Goal: Information Seeking & Learning: Learn about a topic

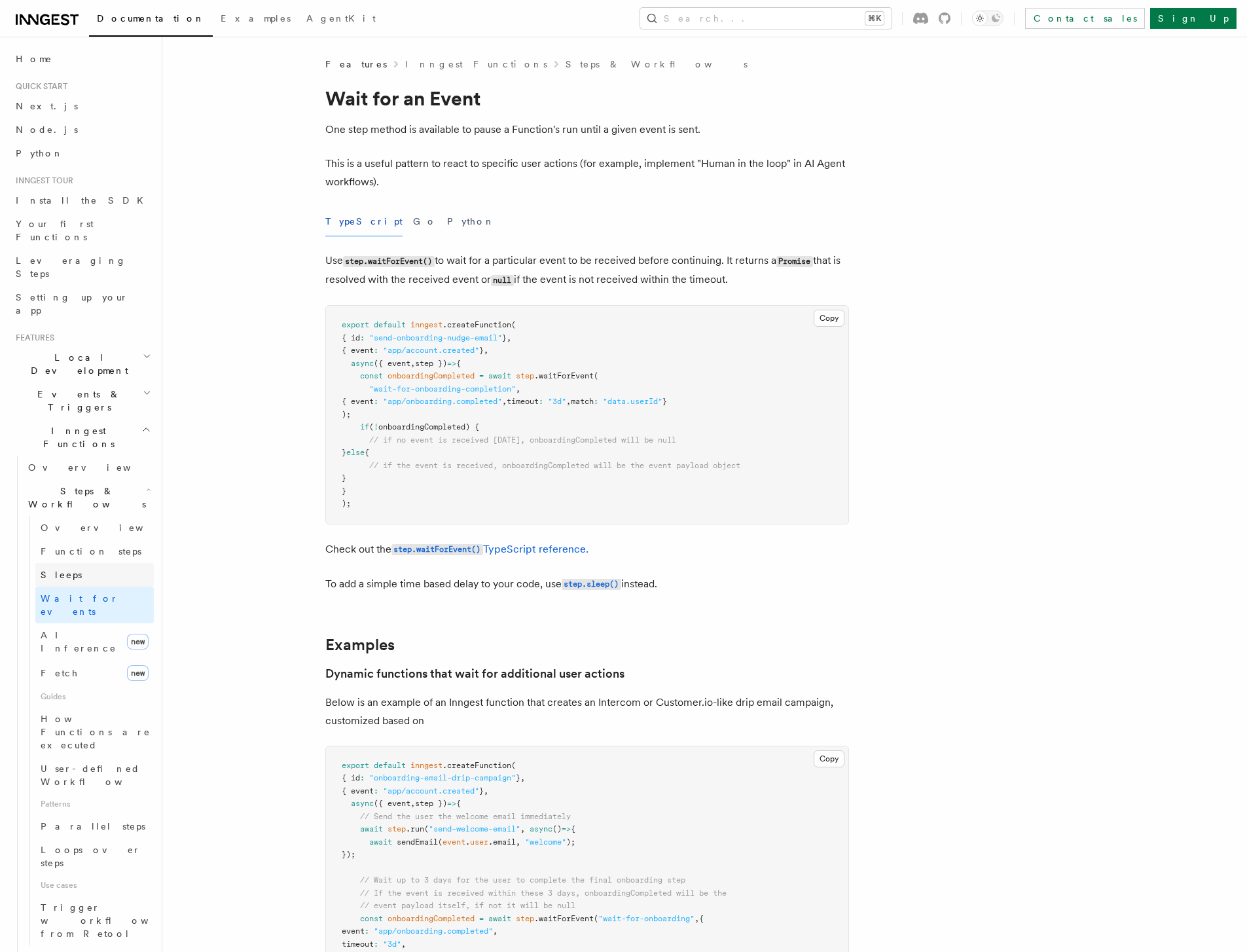
click at [74, 563] on link "Sleeps" at bounding box center [95, 575] width 119 height 23
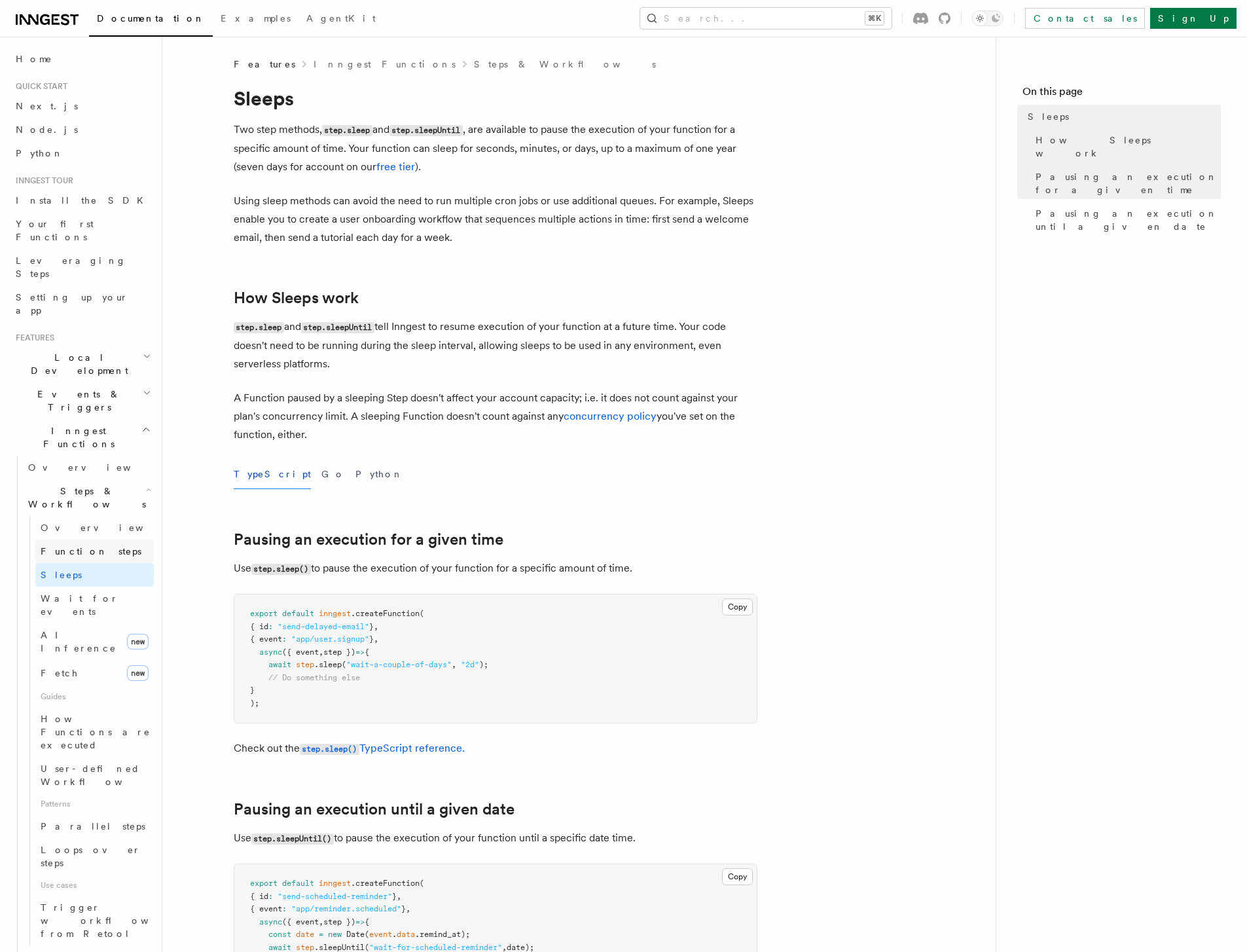
click at [89, 546] on span "Function steps" at bounding box center [91, 551] width 101 height 11
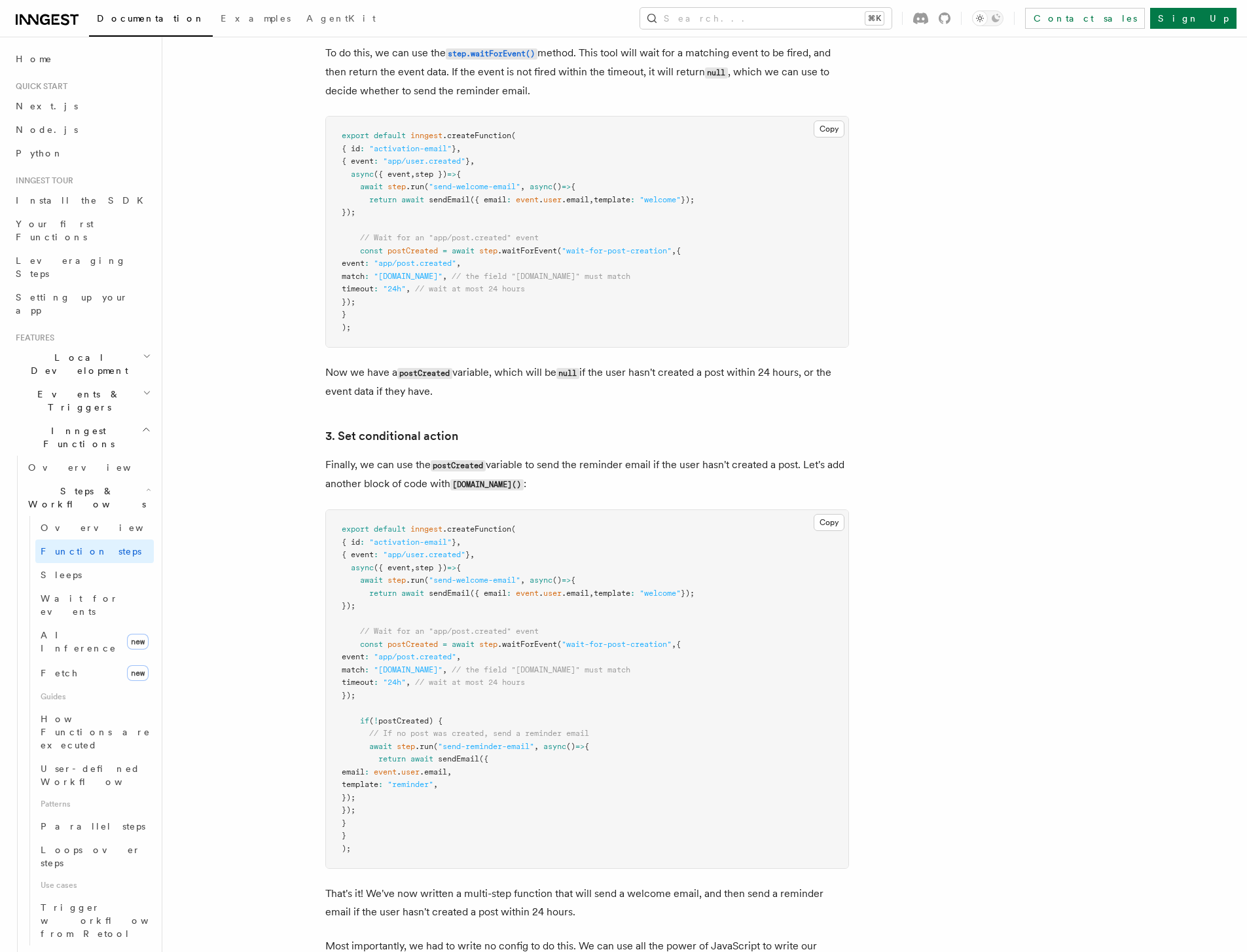
scroll to position [1354, 0]
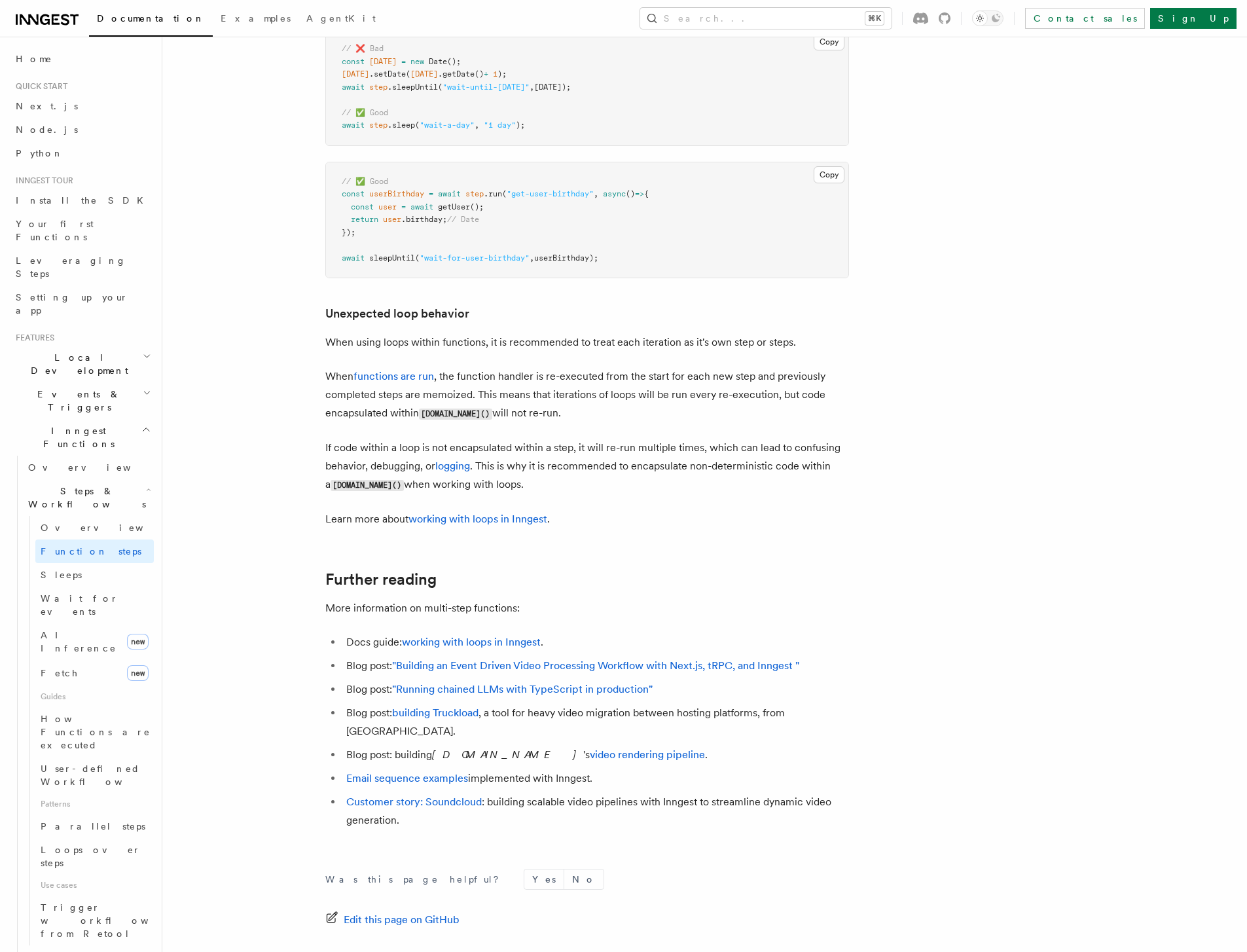
scroll to position [3942, 0]
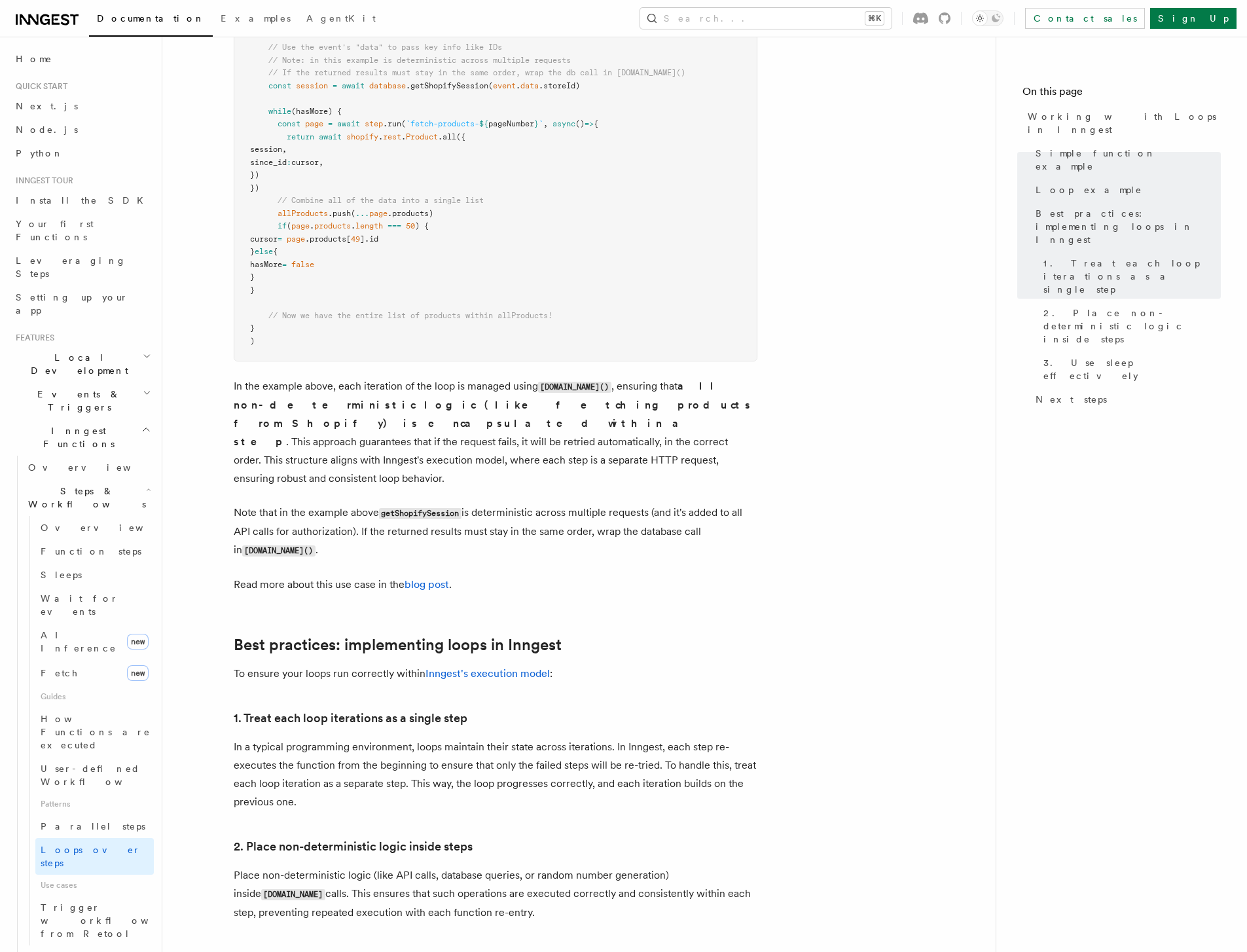
scroll to position [1201, 0]
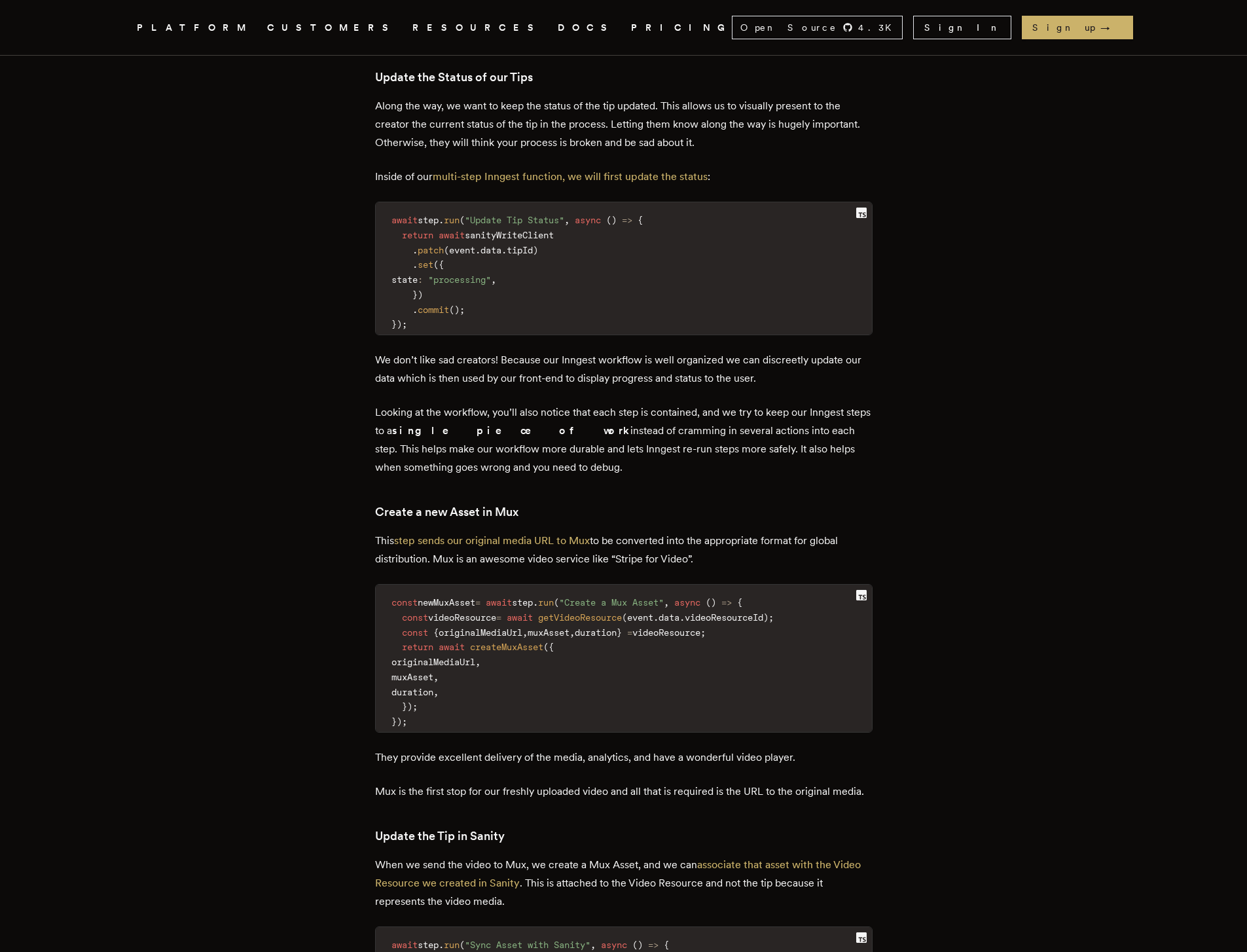
scroll to position [5423, 0]
click at [1014, 303] on article "Building an Event Driven Video Processing Workflow with Next.js, tRPC, and Inng…" at bounding box center [623, 217] width 943 height 11169
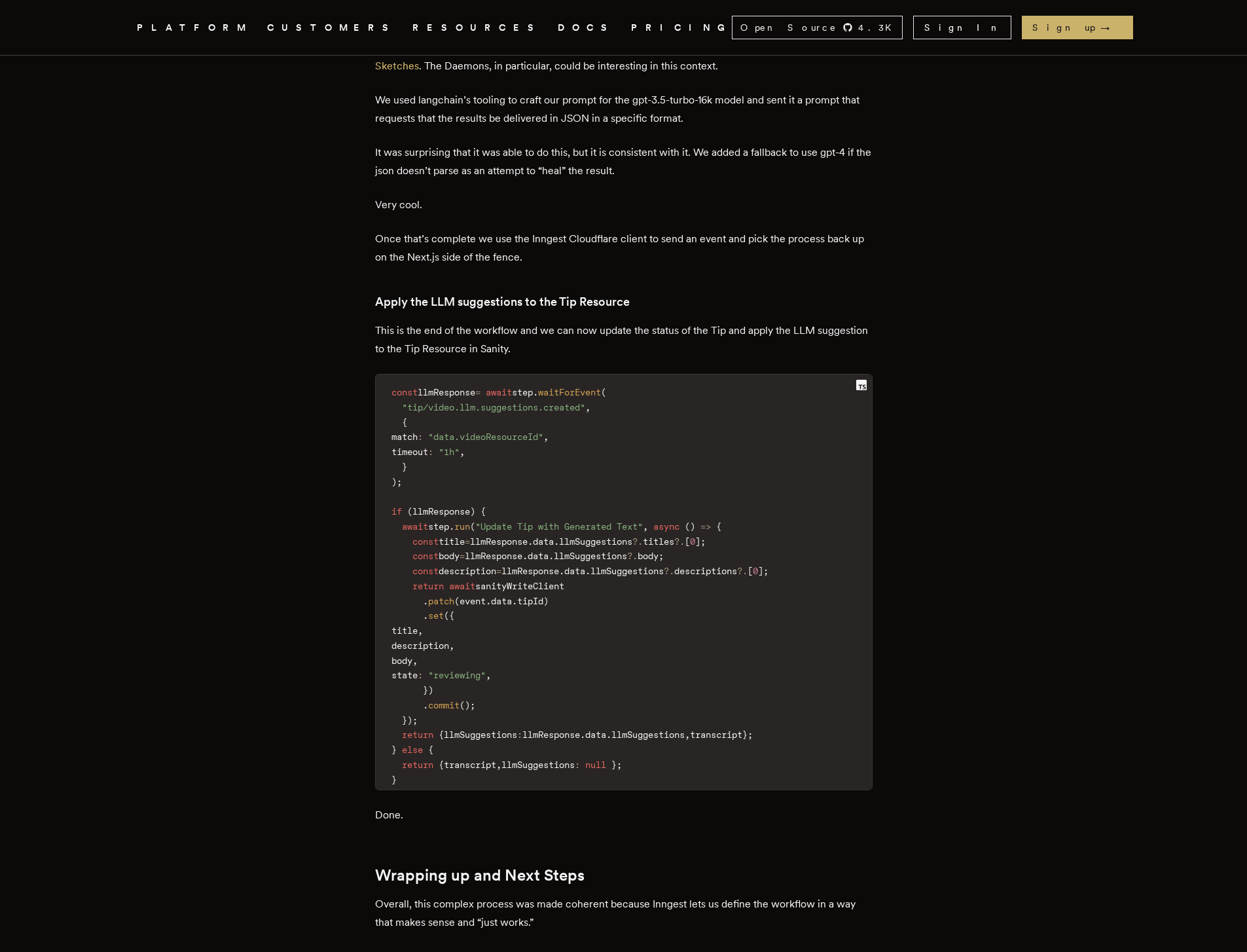
scroll to position [9886, 0]
